Goal: Transaction & Acquisition: Purchase product/service

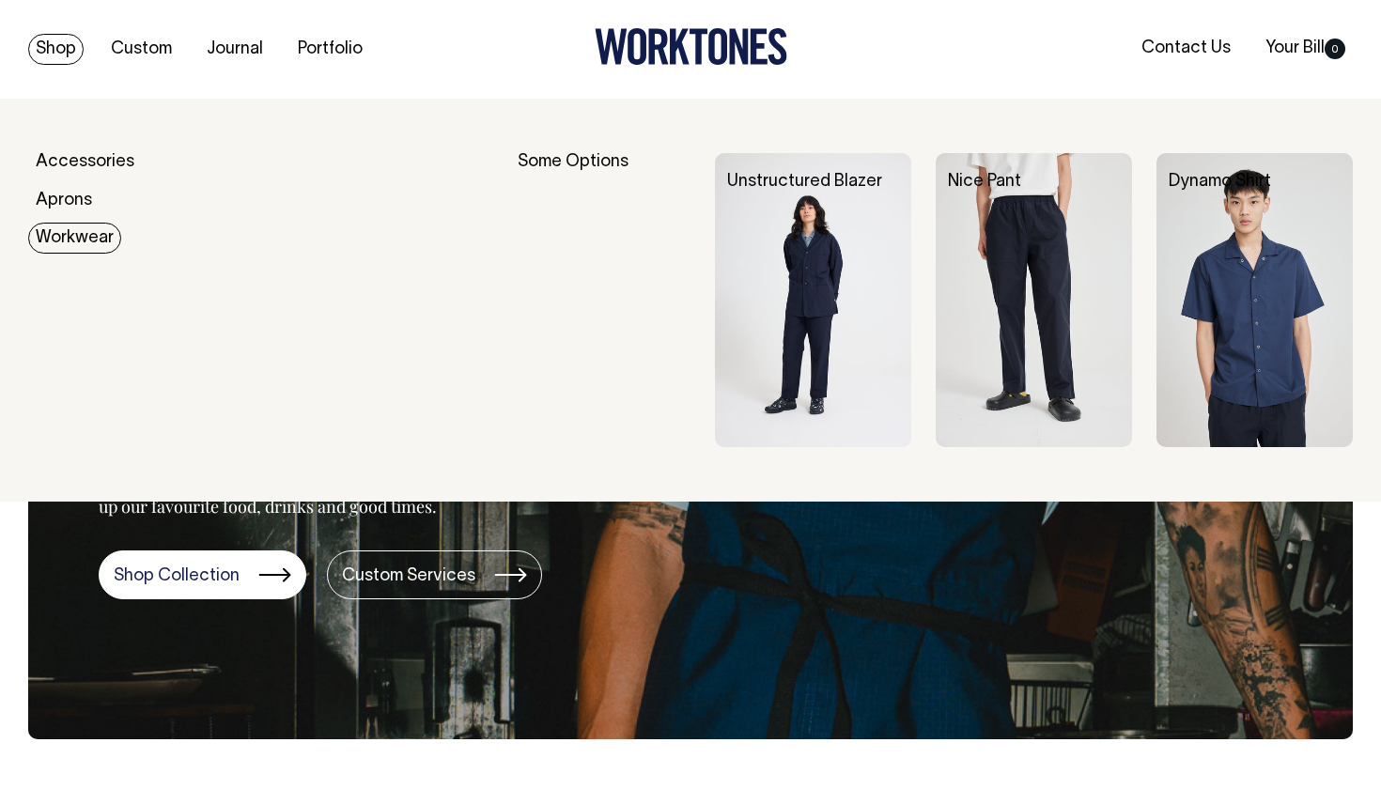
click at [55, 231] on link "Workwear" at bounding box center [74, 238] width 93 height 31
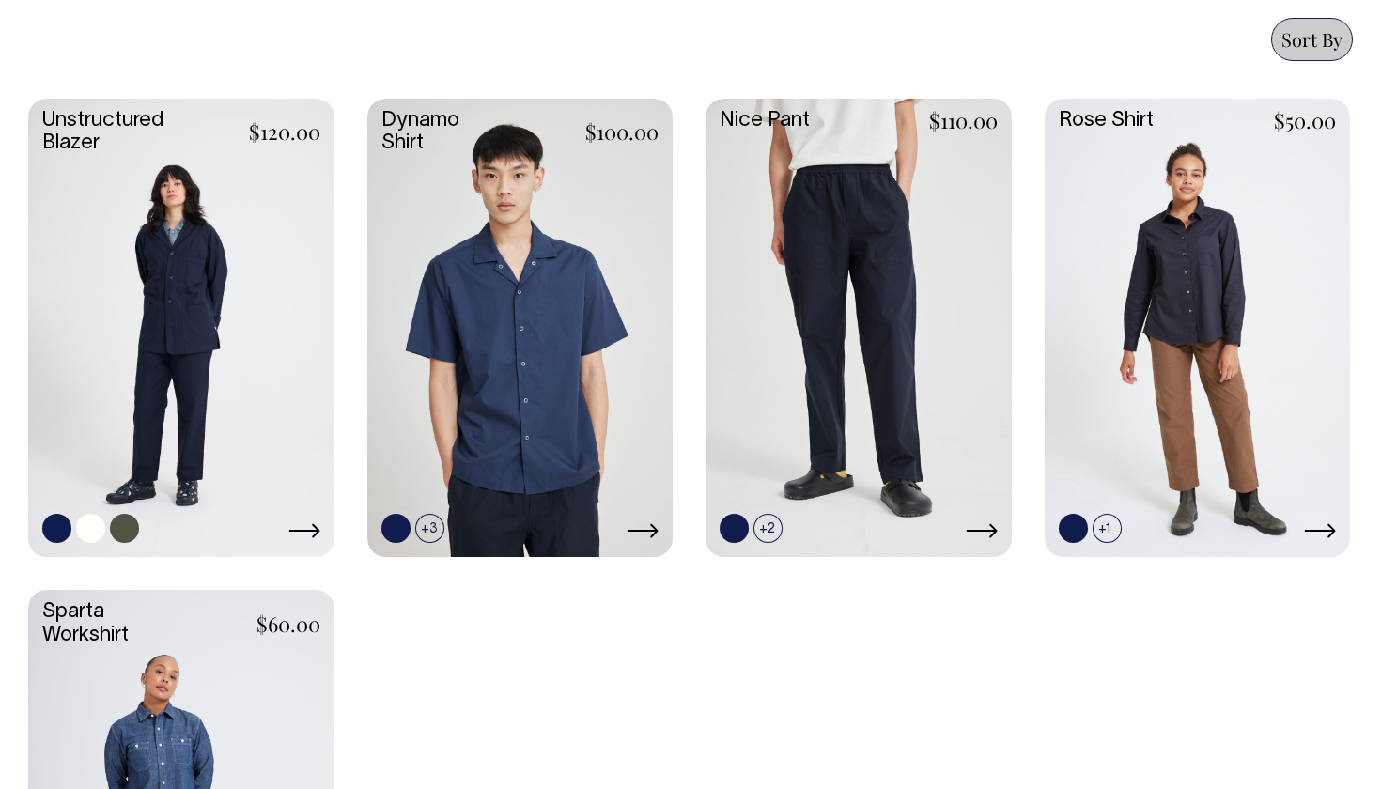
scroll to position [809, 0]
click at [91, 529] on link at bounding box center [90, 529] width 29 height 29
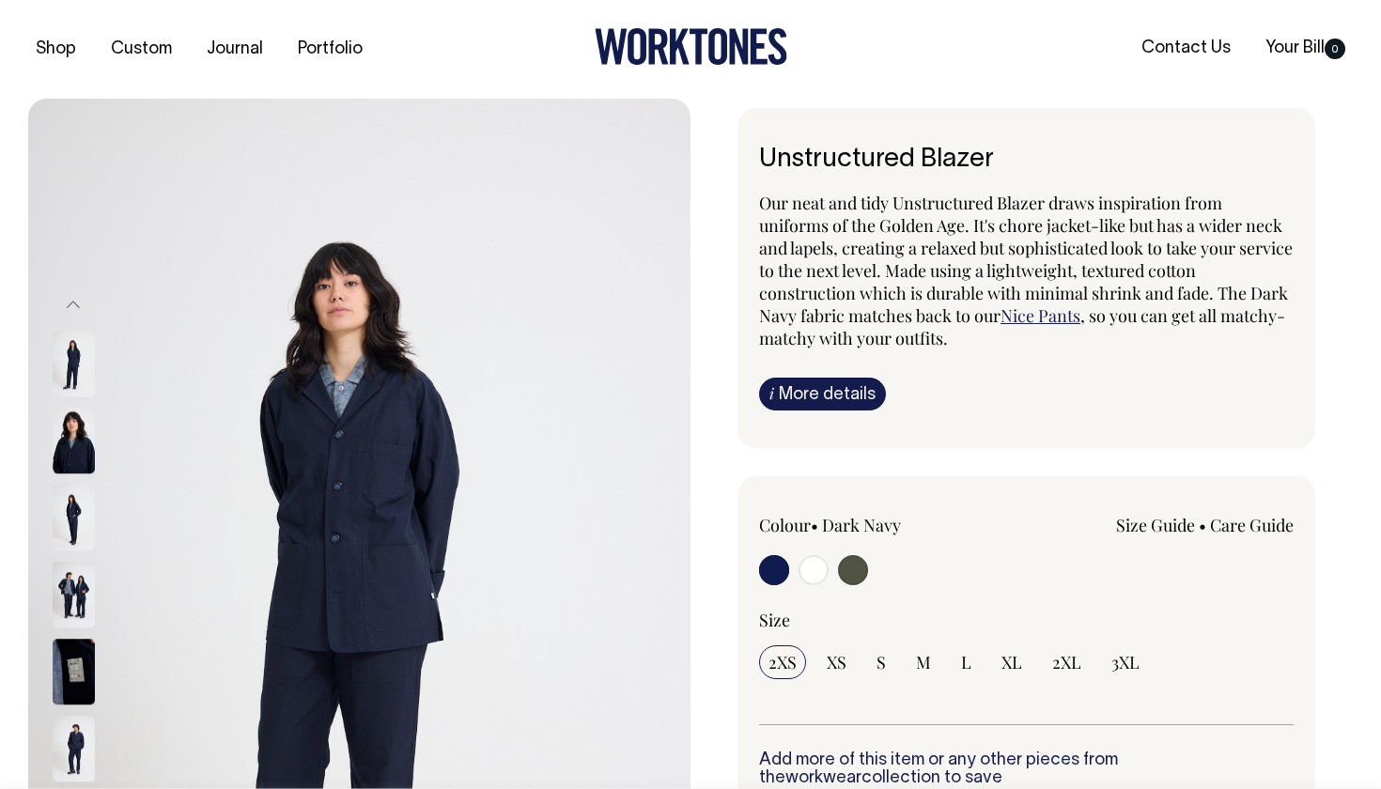
radio input "true"
radio input "false"
radio input "true"
select select "Off-White"
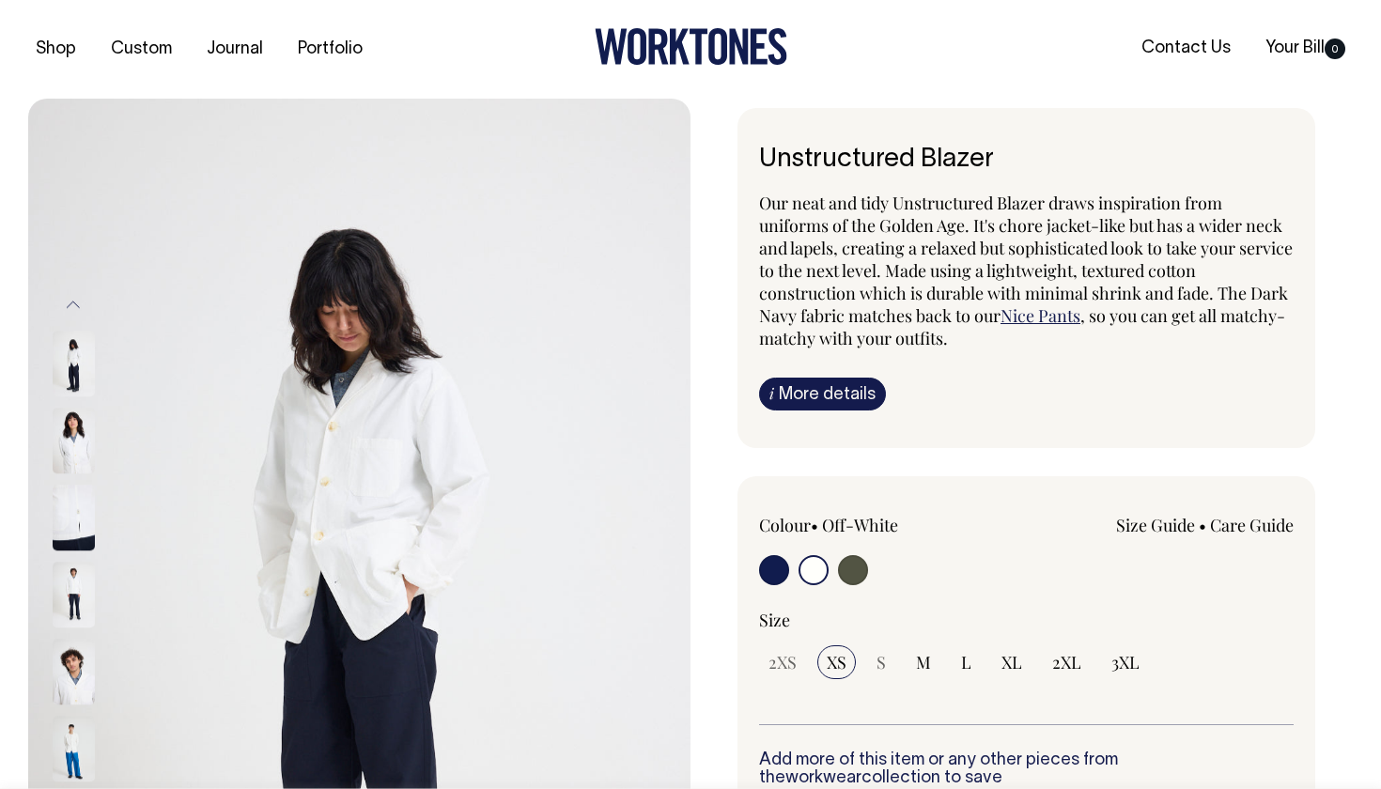
click at [80, 585] on img at bounding box center [74, 596] width 42 height 66
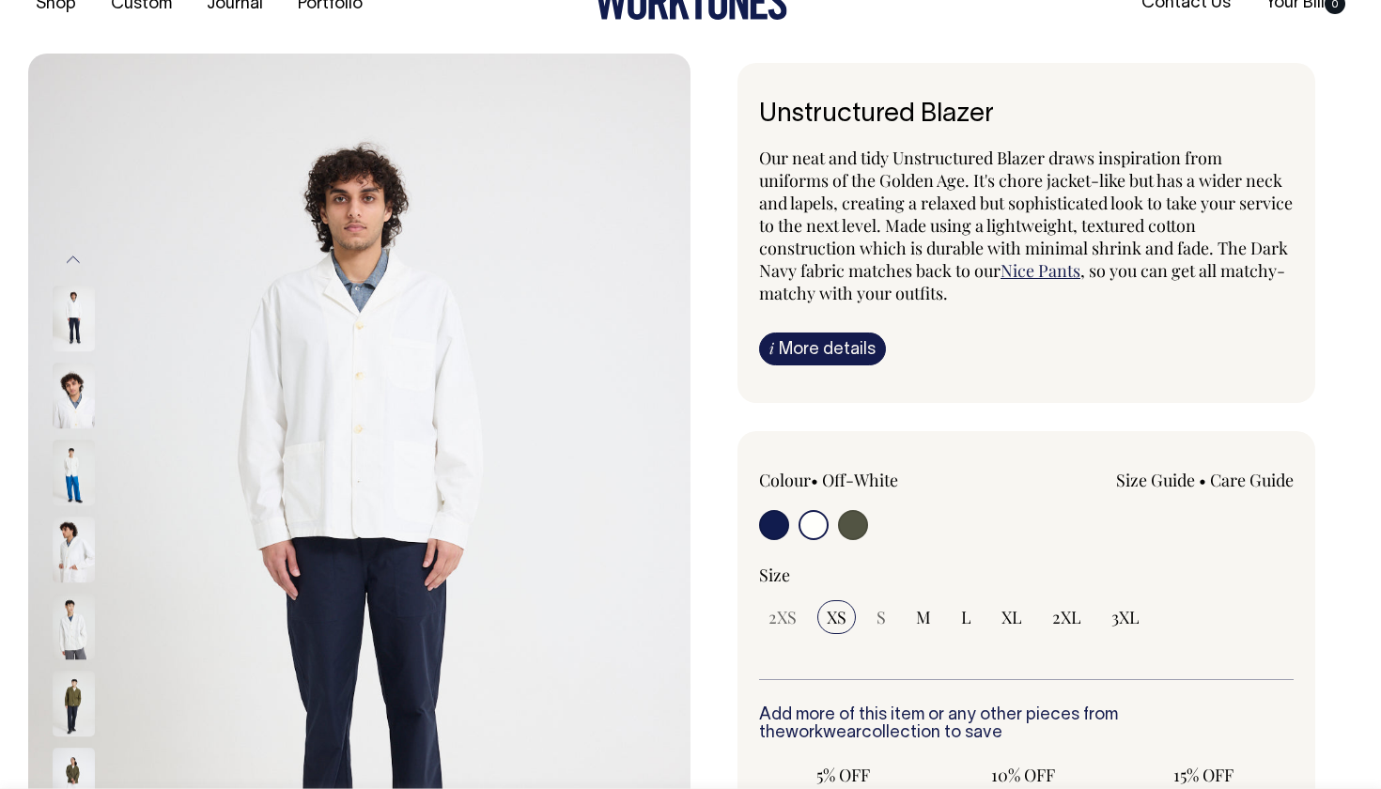
scroll to position [46, 0]
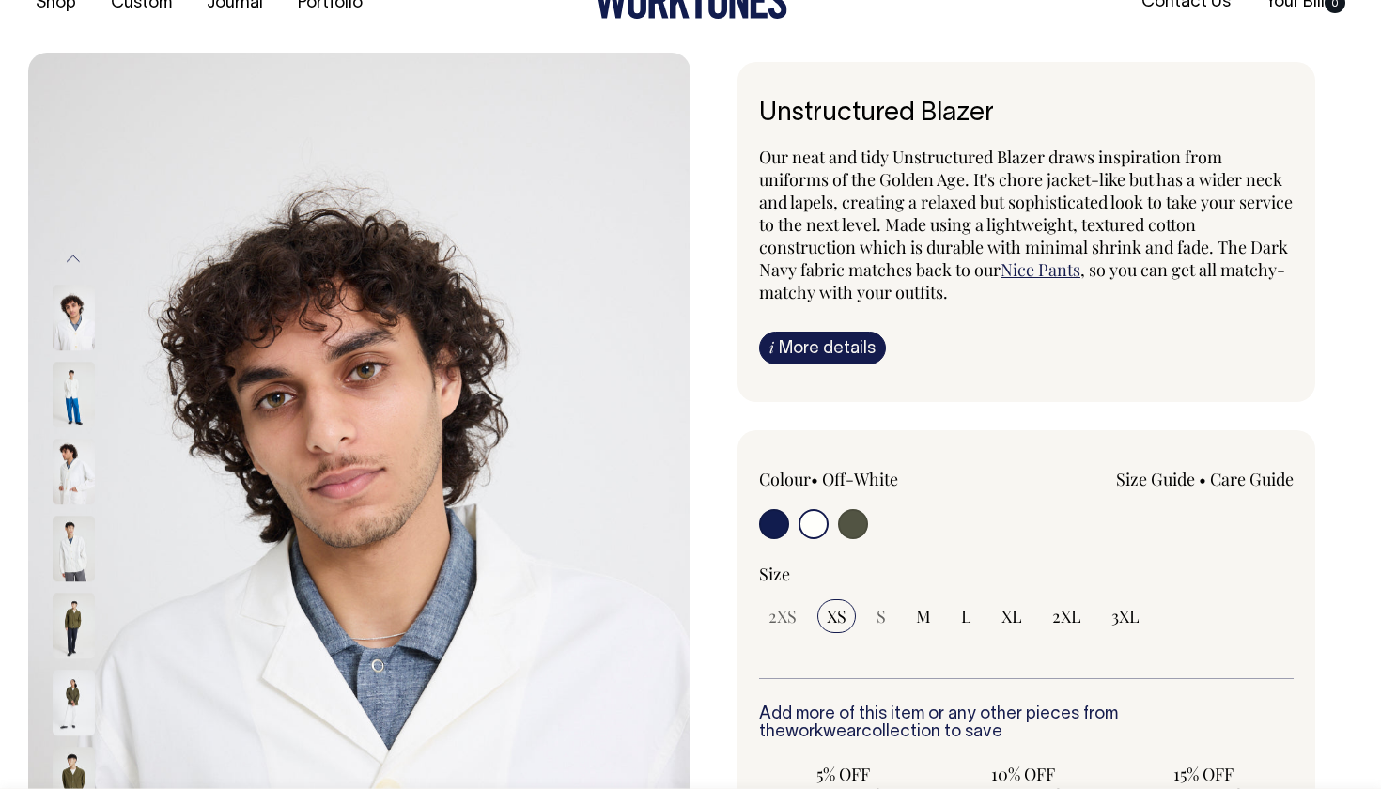
click at [70, 540] on img at bounding box center [74, 550] width 42 height 66
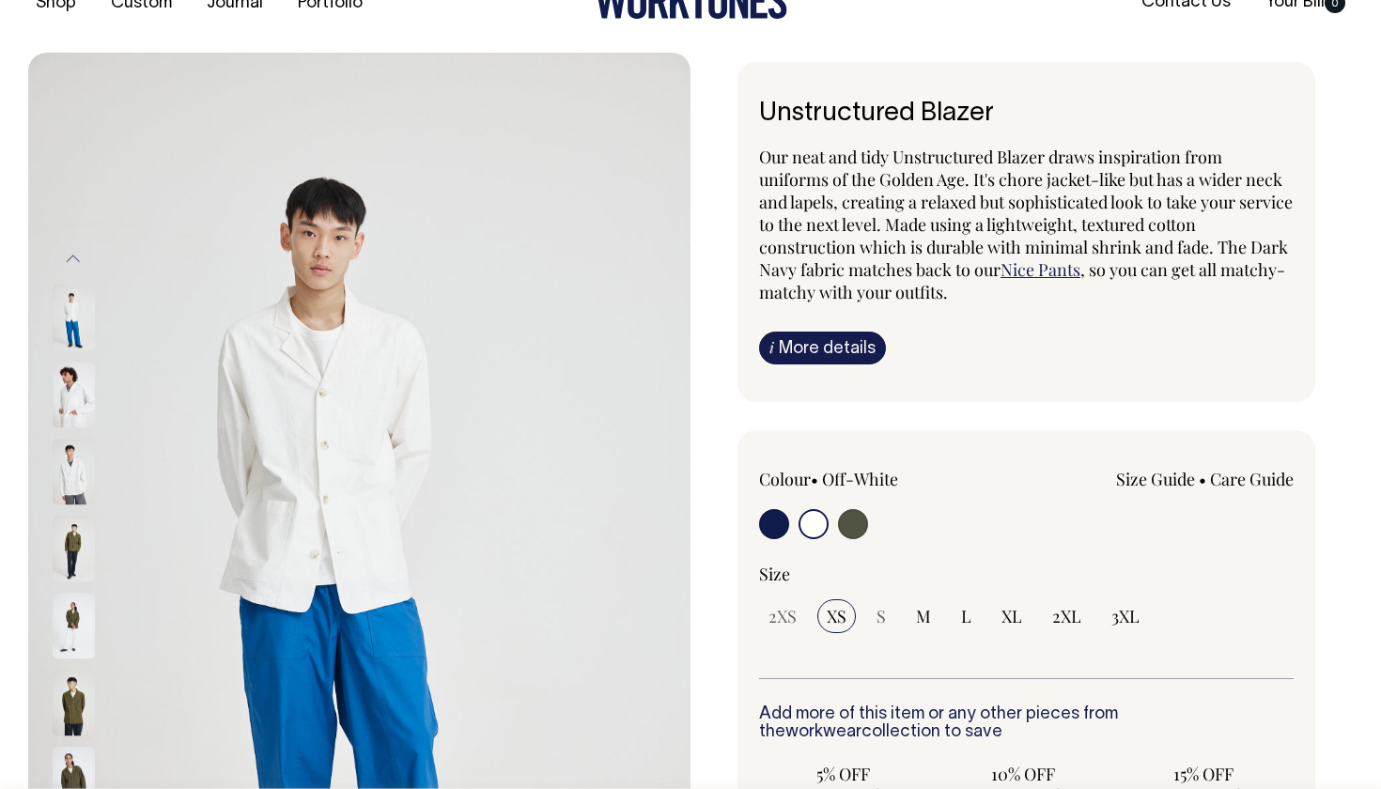
click at [60, 379] on img at bounding box center [74, 396] width 42 height 66
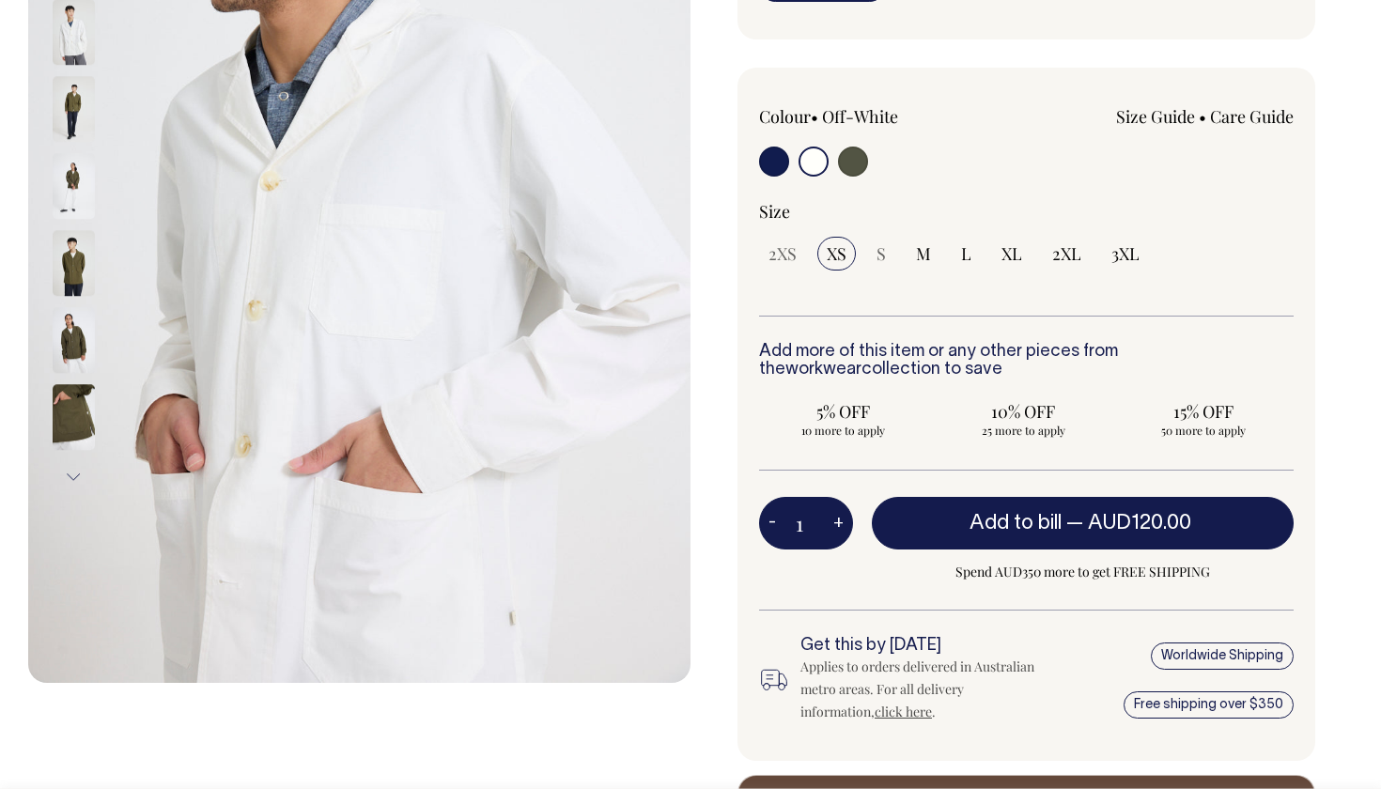
scroll to position [410, 0]
